Goal: Register for event/course

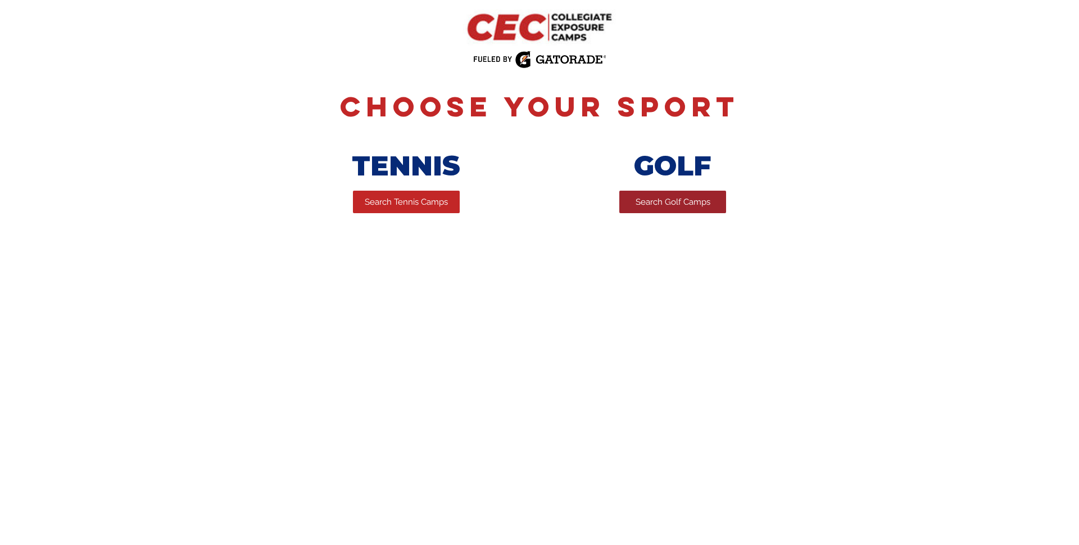
click at [675, 211] on link "Search Golf Camps" at bounding box center [673, 202] width 107 height 22
click at [551, 30] on img "main content" at bounding box center [539, 27] width 173 height 46
click at [406, 201] on span "Search Tennis Camps" at bounding box center [406, 202] width 83 height 12
click at [669, 208] on span "Search Golf Camps" at bounding box center [673, 202] width 75 height 12
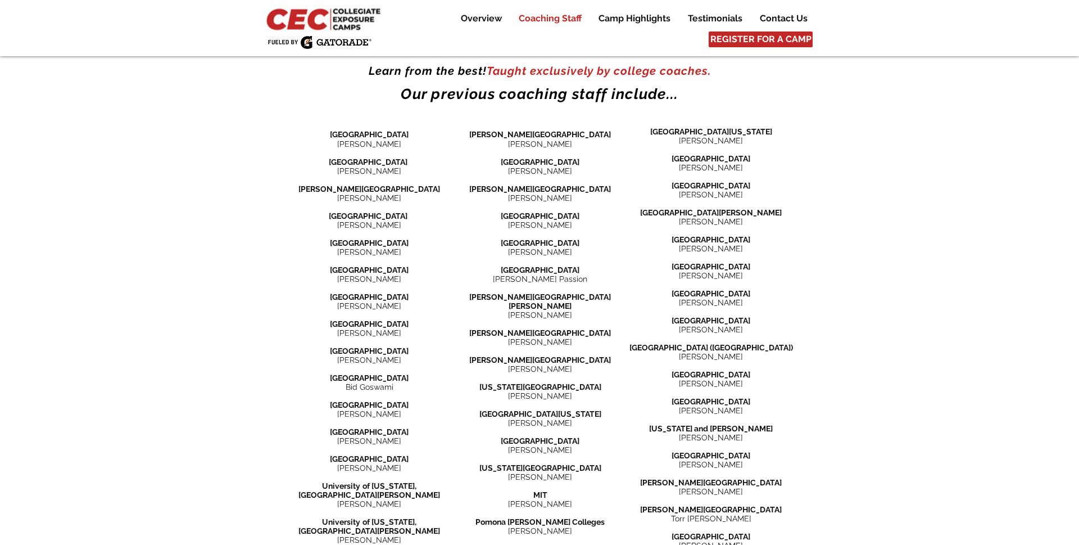
scroll to position [1318, 0]
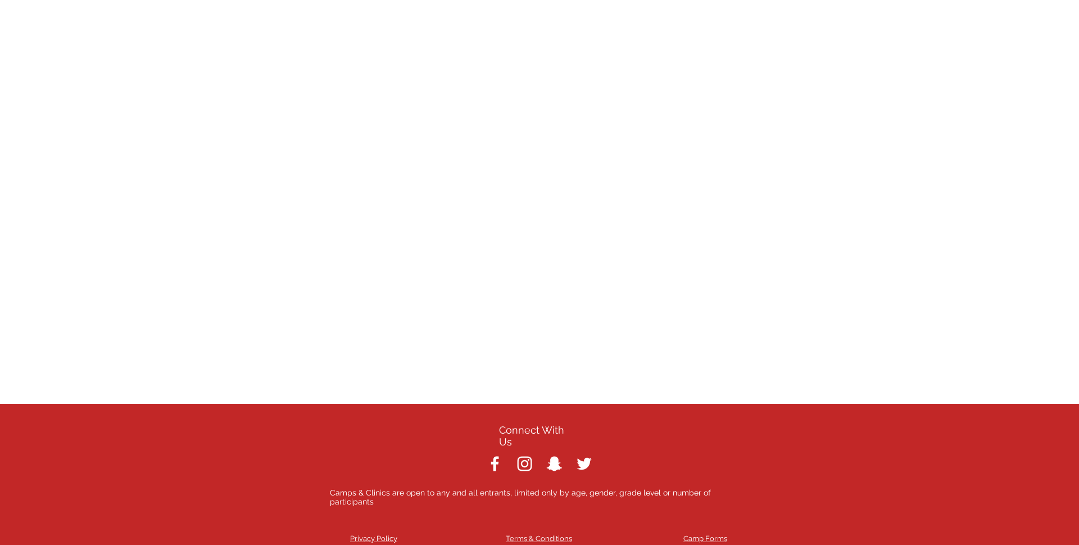
scroll to position [4557, 0]
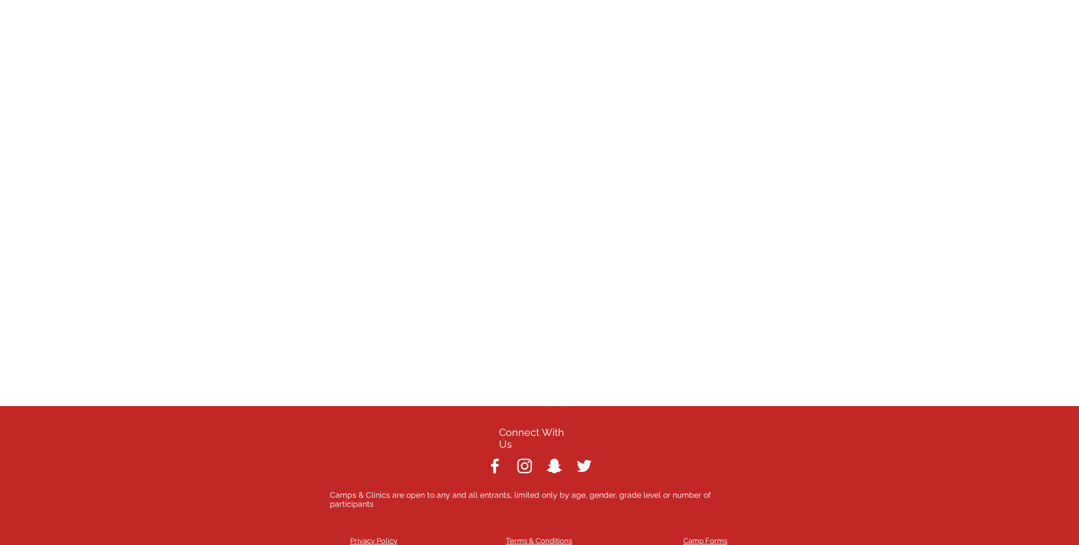
click at [523, 456] on img "White Instagram Icon" at bounding box center [525, 466] width 20 height 20
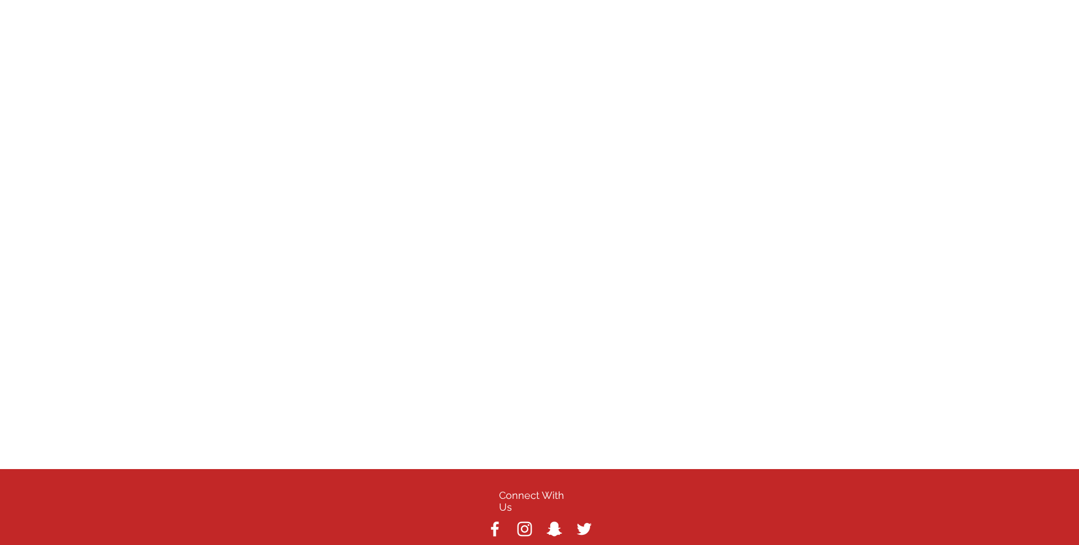
scroll to position [4564, 0]
